Goal: Task Accomplishment & Management: Manage account settings

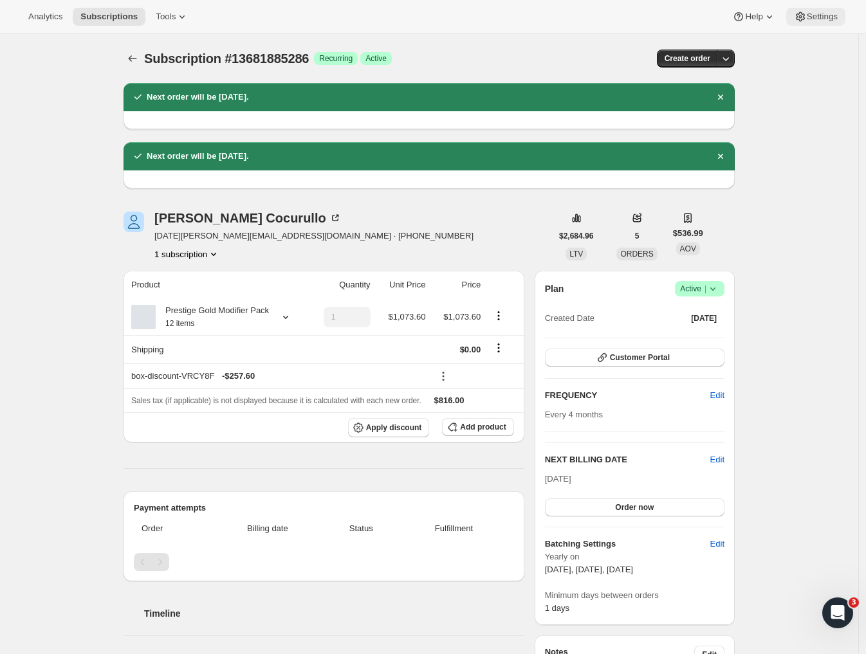
click at [806, 15] on icon at bounding box center [800, 16] width 13 height 13
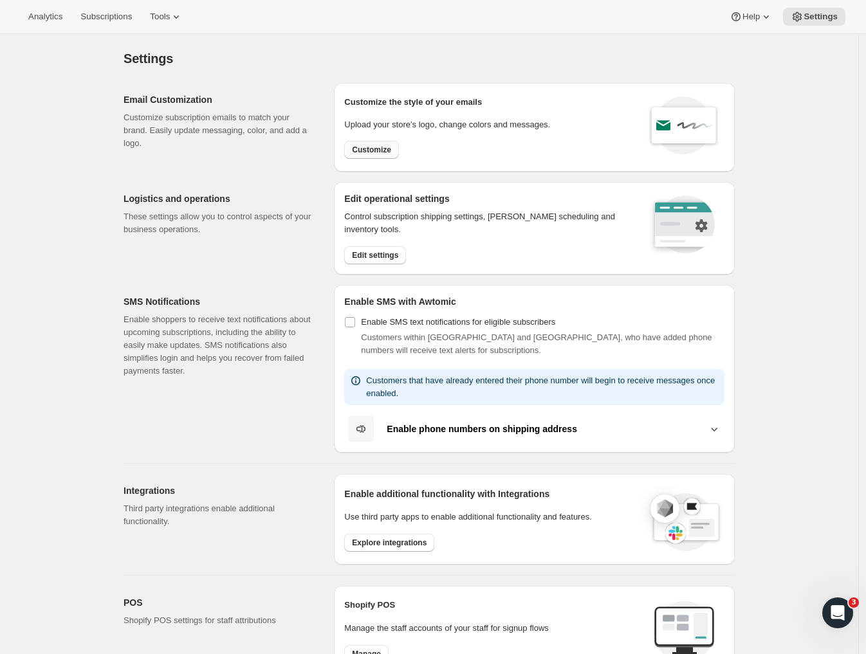
click at [366, 152] on span "Customize" at bounding box center [371, 150] width 39 height 10
select select "subscriptionMessage"
select select "5"
select select "15"
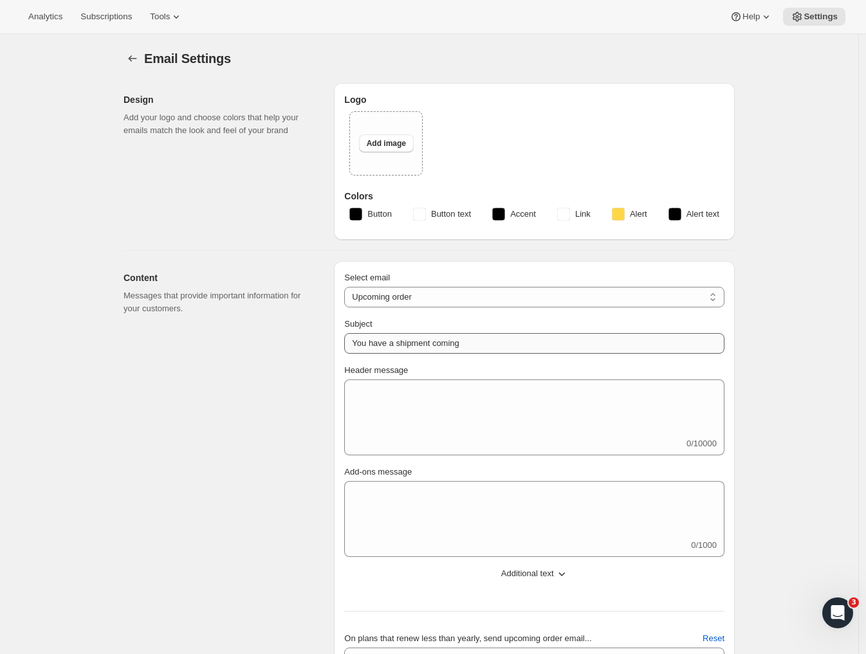
type input "2 Week Reminder: Prestige Wine Club Shipment"
type textarea "We’ll be sending your Spring Shipment in just two weeks’ time. Please take a mo…"
select select "14"
type input "Prestige Wine Club"
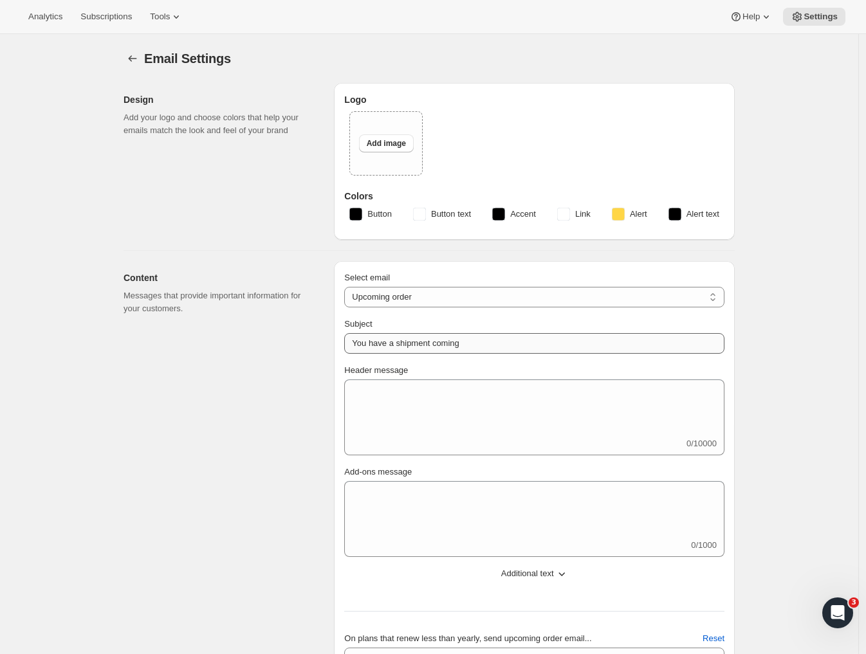
checkbox input "false"
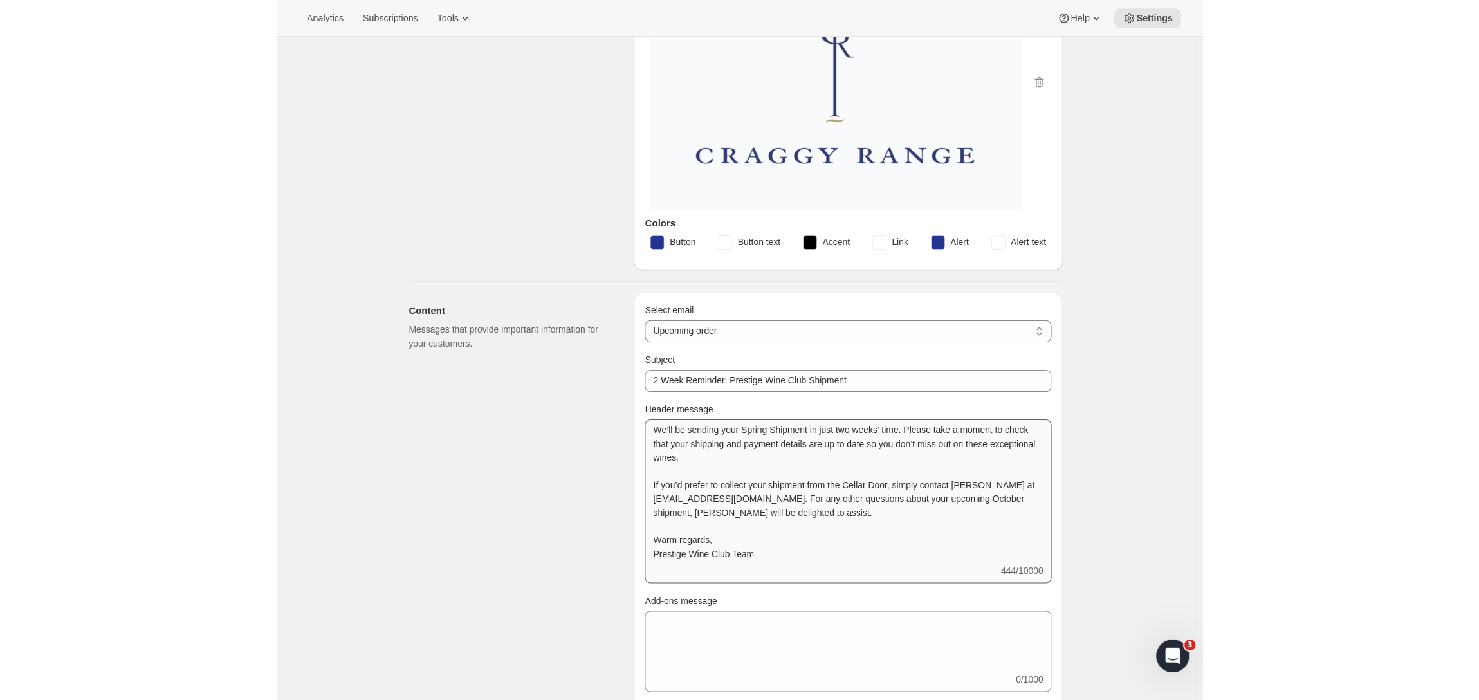
scroll to position [205, 0]
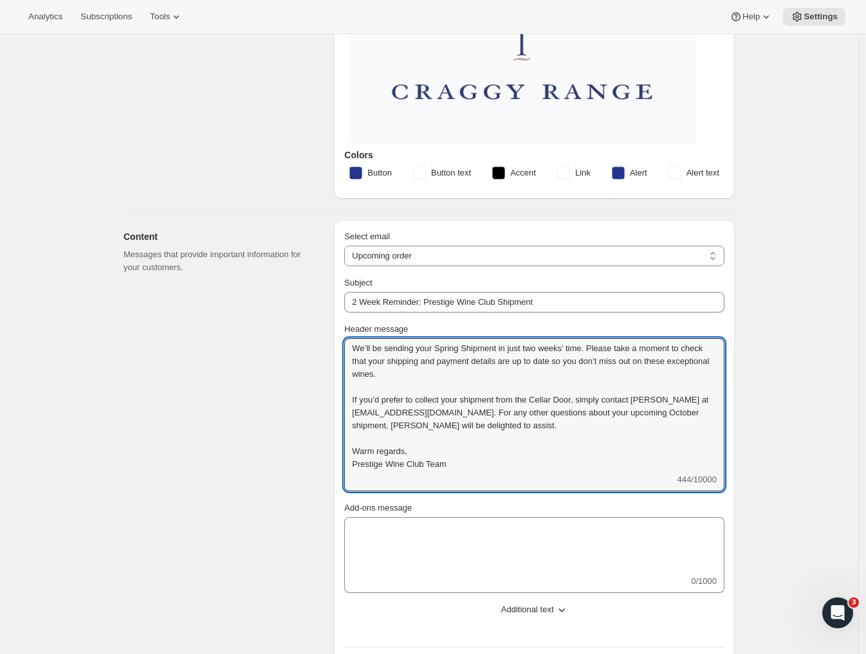
drag, startPoint x: 536, startPoint y: 423, endPoint x: 325, endPoint y: 338, distance: 227.8
click at [325, 338] on div "Content Messages that provide important information for your customers. Select …" at bounding box center [424, 522] width 622 height 624
drag, startPoint x: 128, startPoint y: 212, endPoint x: 172, endPoint y: 232, distance: 48.7
click at [130, 212] on div "Content Messages that provide important information for your customers. Select …" at bounding box center [424, 522] width 622 height 624
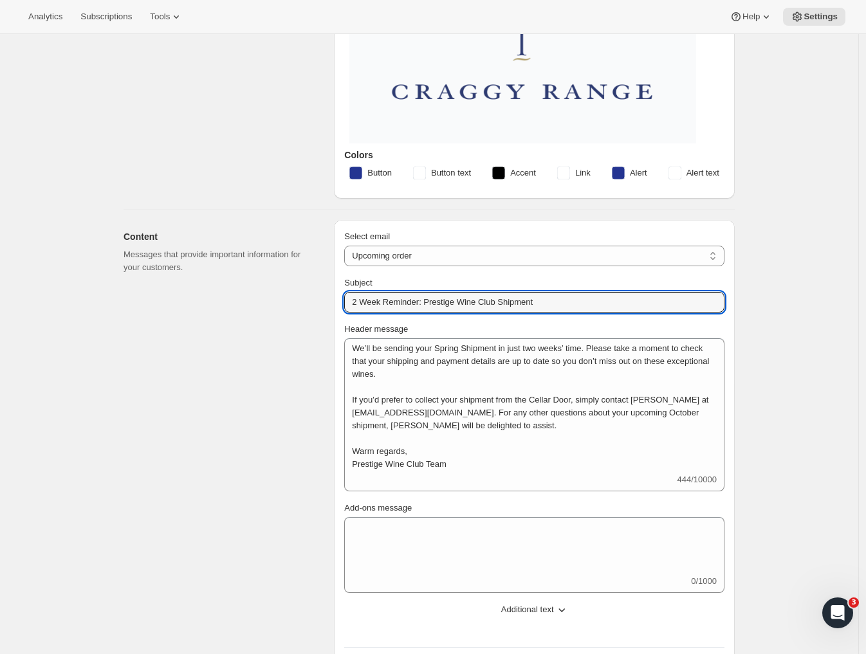
drag, startPoint x: 506, startPoint y: 296, endPoint x: 286, endPoint y: 279, distance: 220.7
click at [286, 279] on div "Content Messages that provide important information for your customers. Select …" at bounding box center [424, 522] width 622 height 624
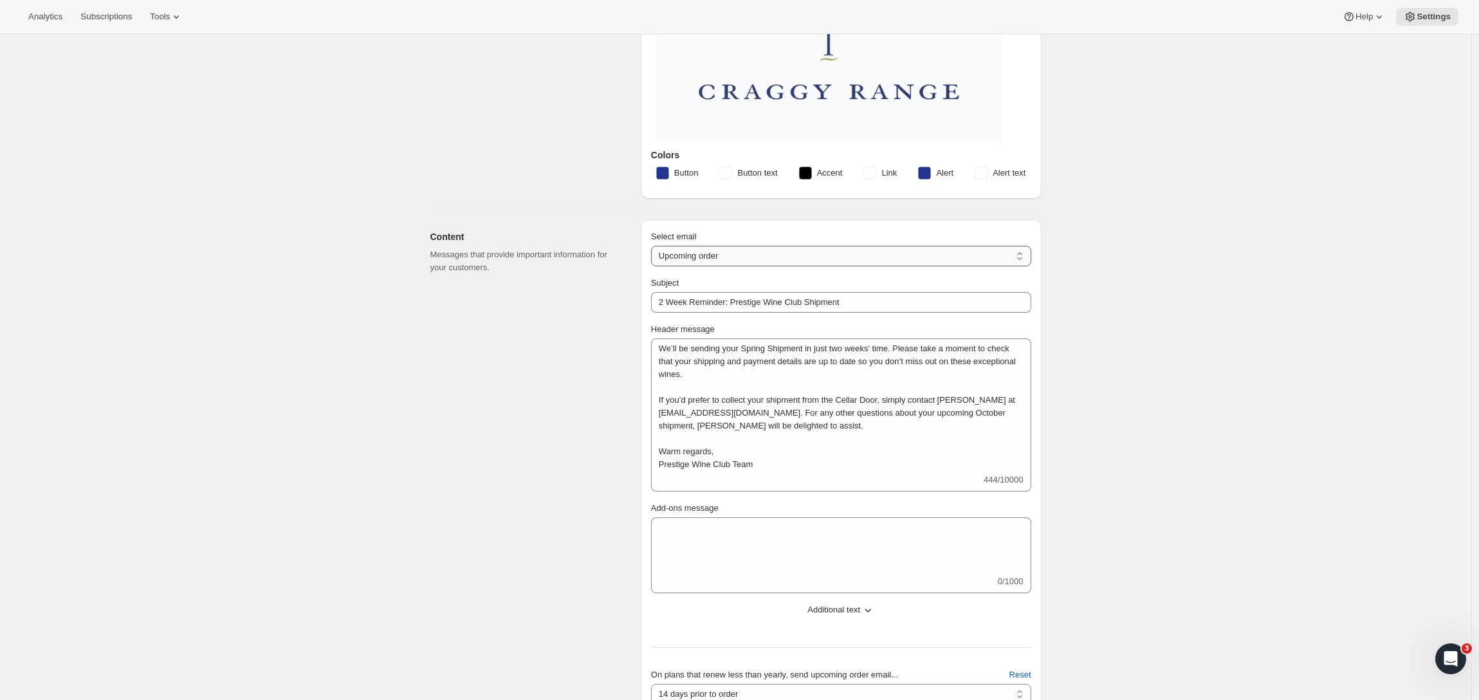
select select "welcomeMessage"
type input "Welcome to the Prestige Wine Club"
type textarea "<l>Ipsum dol sit ametcon adi Elitsedd Eius Temp - in’ut laboreetdo magnaaliq en…"
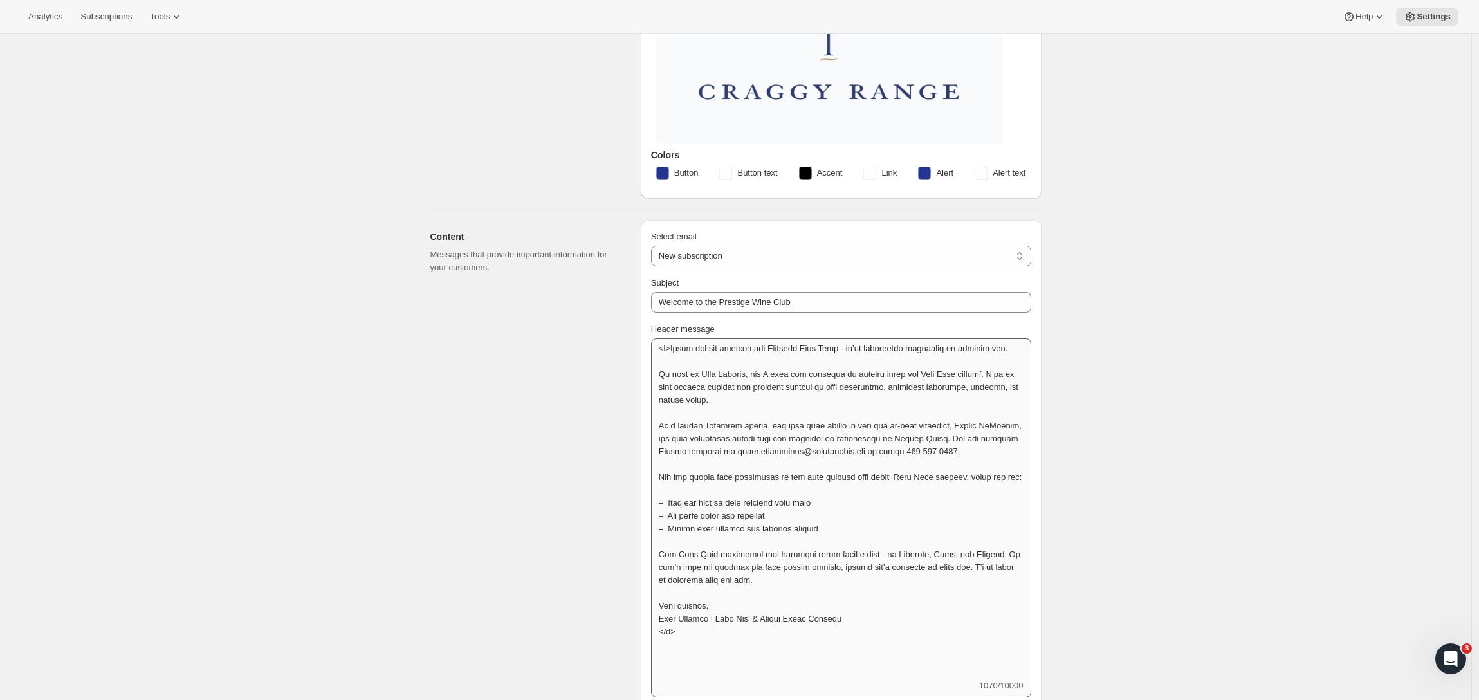
scroll to position [385, 0]
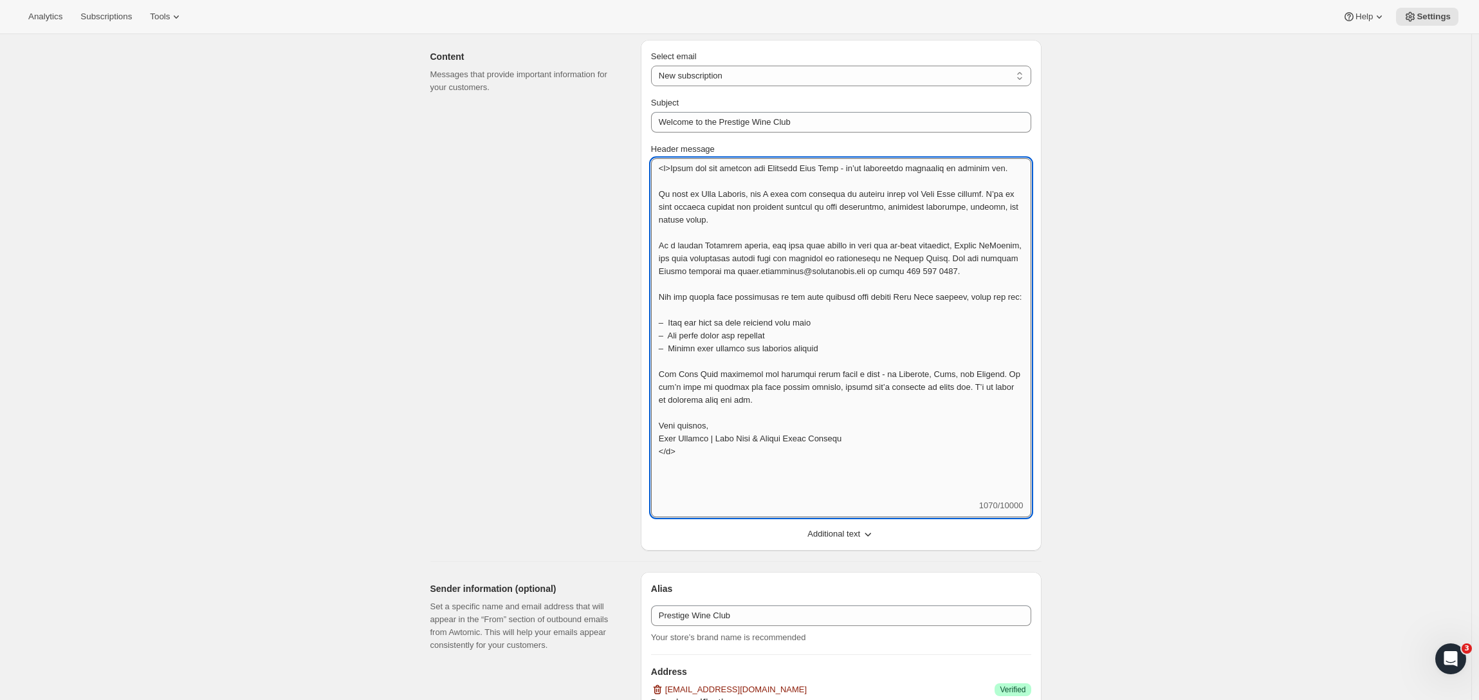
drag, startPoint x: 680, startPoint y: 165, endPoint x: 867, endPoint y: 476, distance: 363.8
click at [866, 476] on textarea "Header message" at bounding box center [841, 328] width 380 height 341
drag, startPoint x: 524, startPoint y: 115, endPoint x: 535, endPoint y: 110, distance: 12.1
click at [524, 115] on div "Content Messages that provide important information for your customers." at bounding box center [531, 295] width 200 height 511
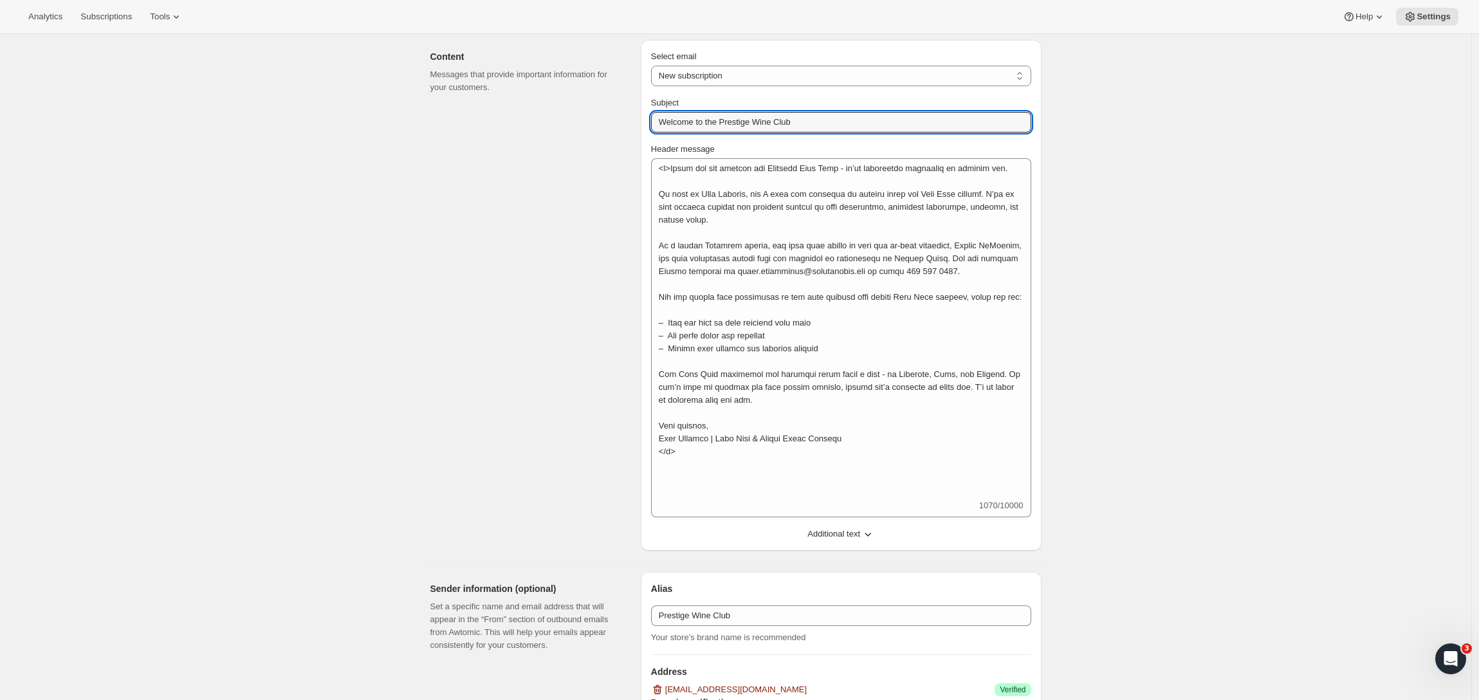
drag, startPoint x: 790, startPoint y: 118, endPoint x: 597, endPoint y: 112, distance: 193.1
click at [597, 112] on div "Content Messages that provide important information for your customers. Select …" at bounding box center [731, 290] width 622 height 521
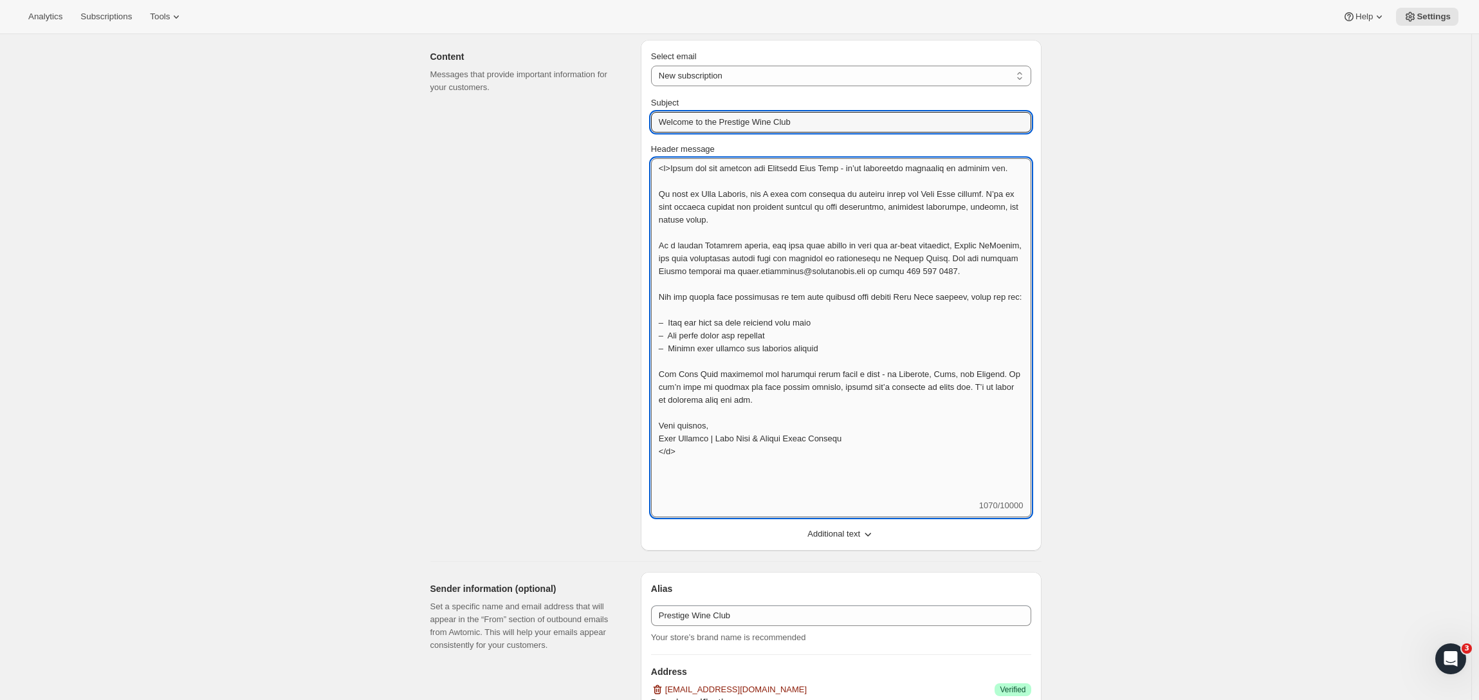
click at [712, 295] on textarea "Header message" at bounding box center [841, 328] width 380 height 341
drag, startPoint x: 733, startPoint y: 463, endPoint x: 678, endPoint y: 171, distance: 297.9
click at [678, 171] on textarea "Header message" at bounding box center [841, 328] width 380 height 341
drag, startPoint x: 917, startPoint y: 453, endPoint x: 897, endPoint y: 463, distance: 22.2
click at [866, 453] on textarea "Header message" at bounding box center [841, 328] width 380 height 341
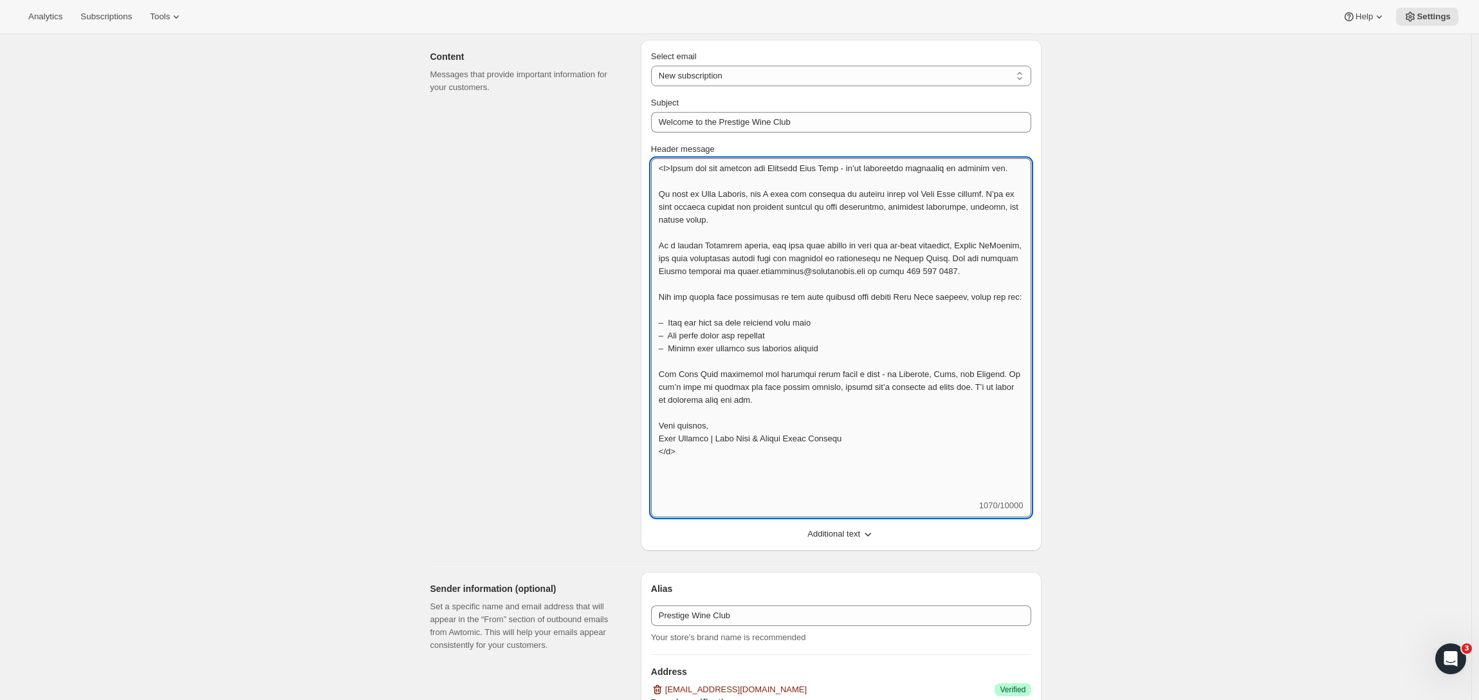
drag, startPoint x: 839, startPoint y: 477, endPoint x: 716, endPoint y: 478, distance: 122.9
click at [716, 478] on textarea "Header message" at bounding box center [841, 328] width 380 height 341
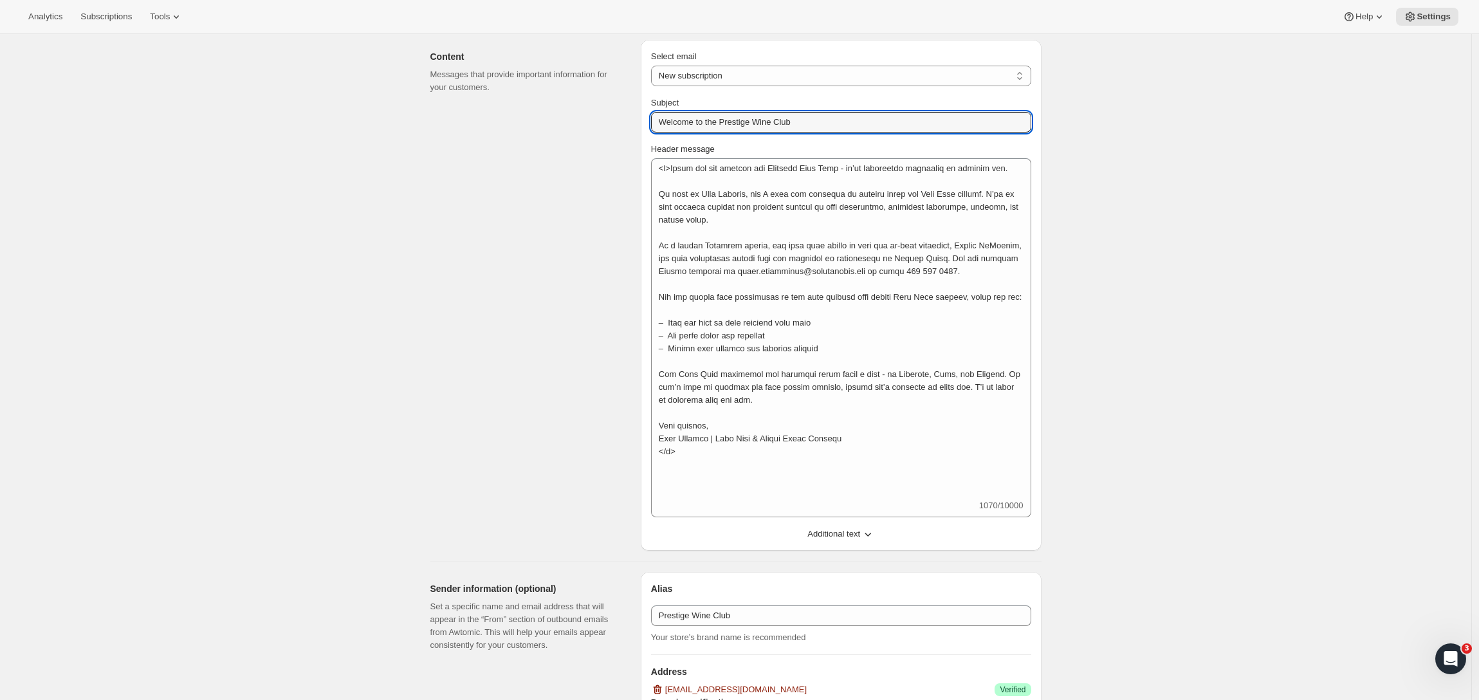
drag, startPoint x: 835, startPoint y: 120, endPoint x: 561, endPoint y: 111, distance: 274.3
click at [562, 110] on div "Content Messages that provide important information for your customers. Select …" at bounding box center [731, 290] width 622 height 521
